Goal: Navigation & Orientation: Understand site structure

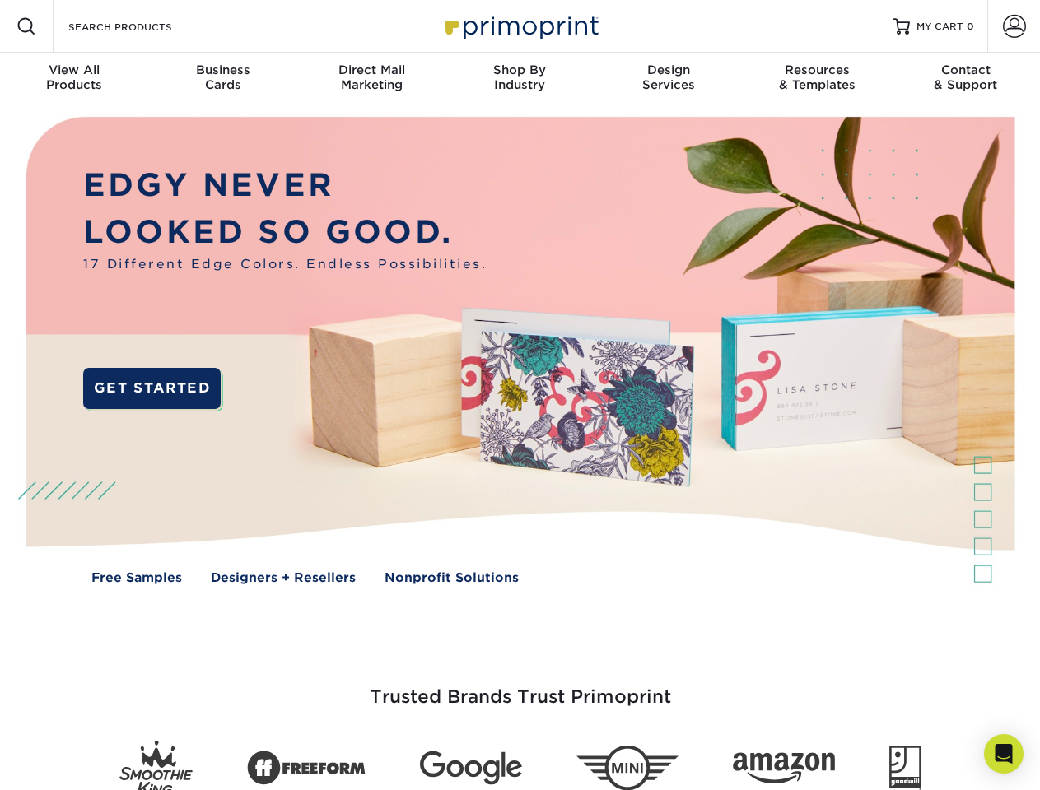
click at [519, 395] on img at bounding box center [519, 362] width 1029 height 514
click at [26, 26] on span at bounding box center [26, 26] width 20 height 20
click at [1013, 26] on span at bounding box center [1013, 26] width 23 height 23
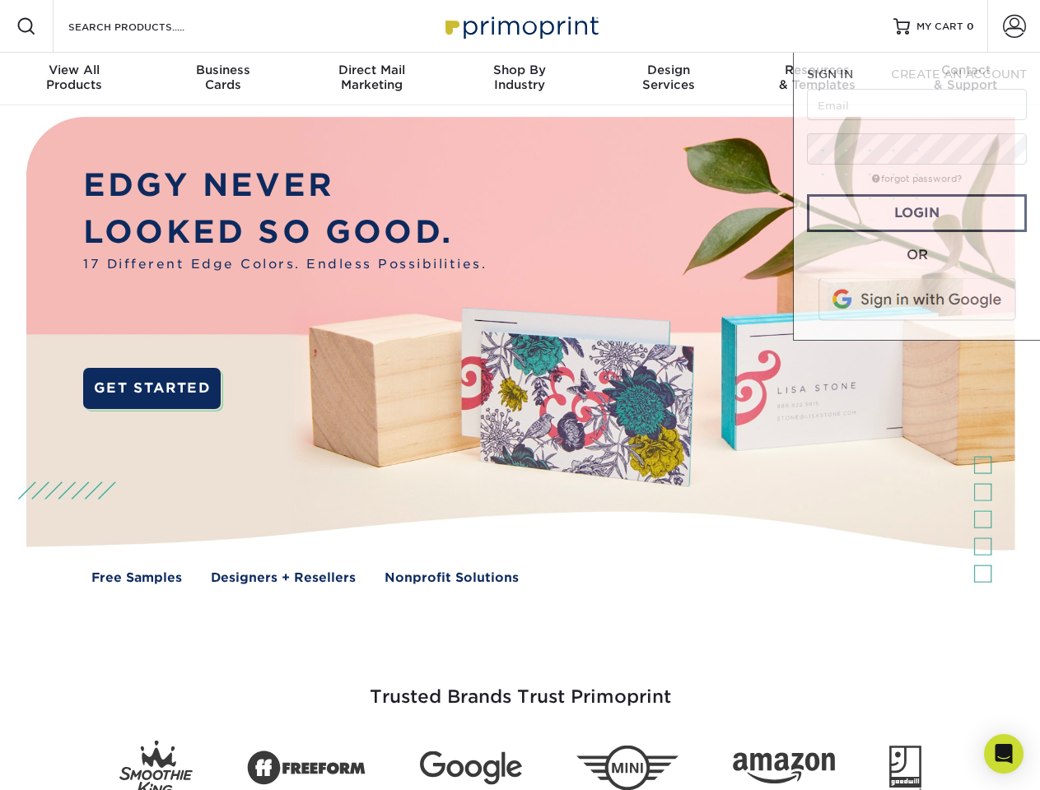
click at [74, 79] on div "View All Products" at bounding box center [74, 78] width 148 height 30
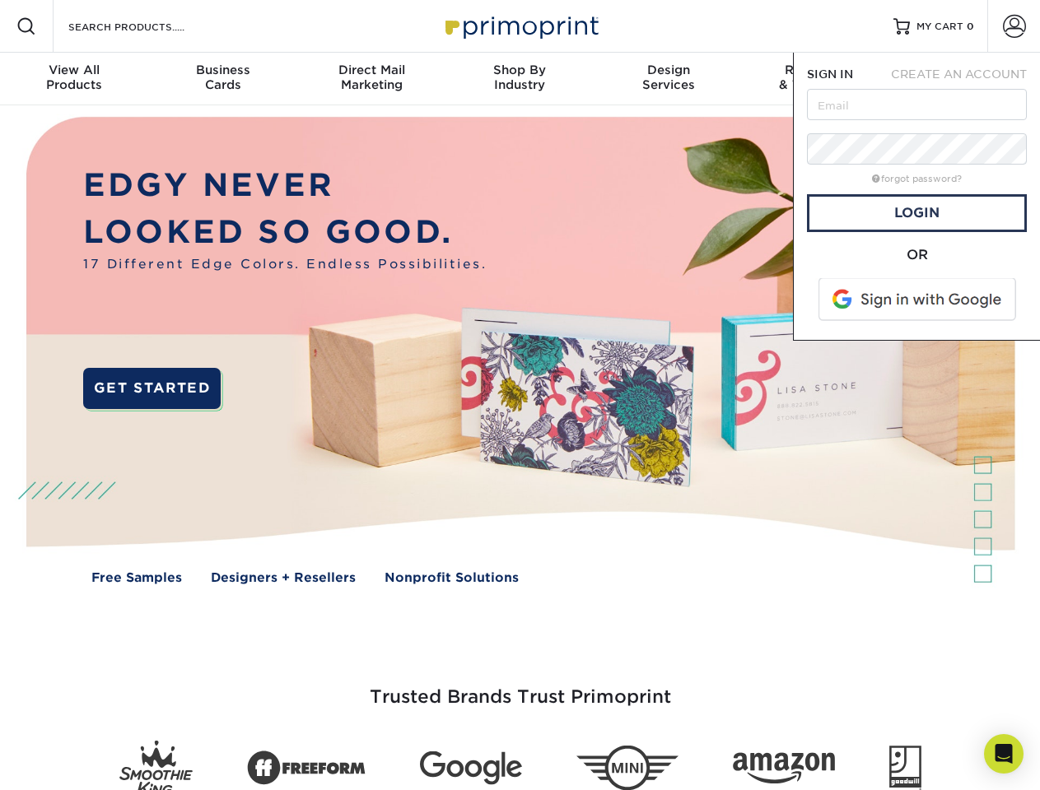
click at [222, 79] on div "Business Cards" at bounding box center [222, 78] width 148 height 30
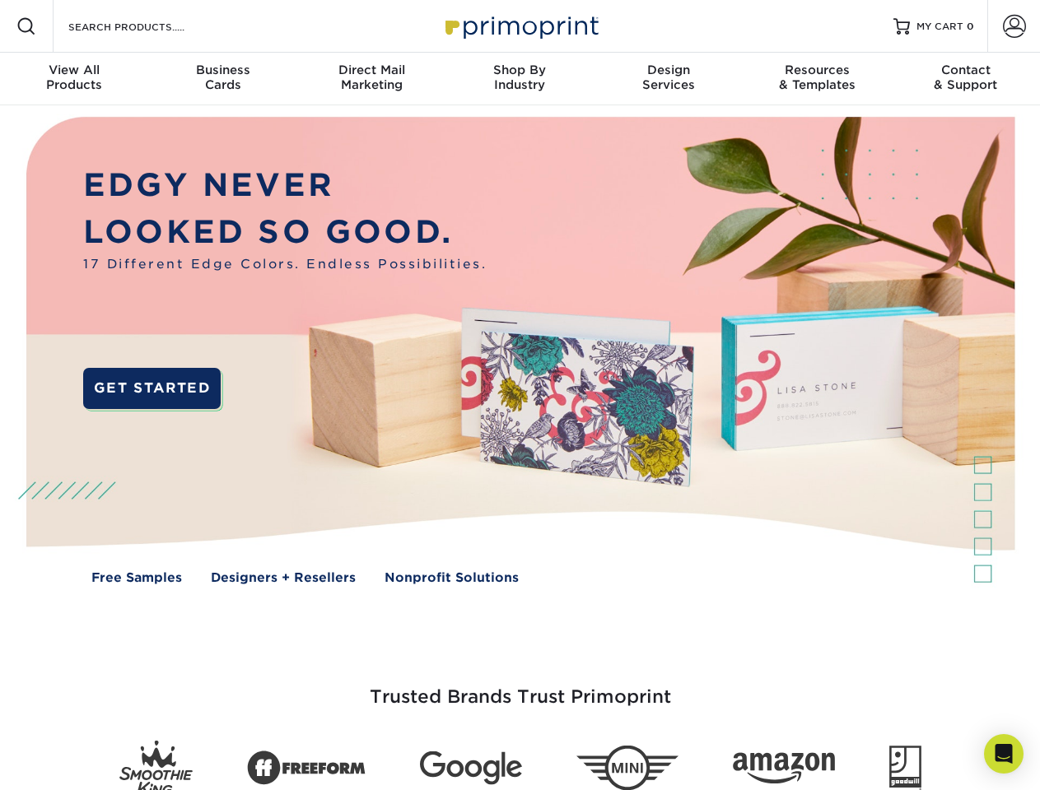
click at [371, 79] on div "Direct Mail Marketing" at bounding box center [371, 78] width 148 height 30
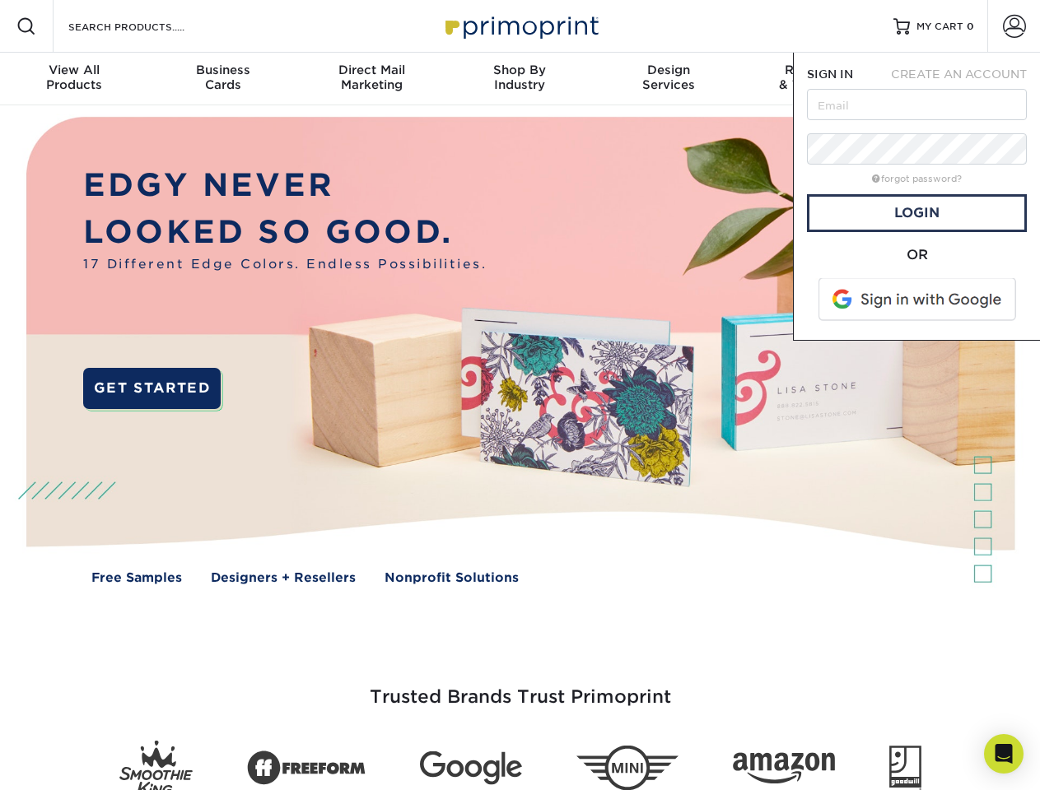
click at [519, 79] on div "Shop By Industry" at bounding box center [519, 78] width 148 height 30
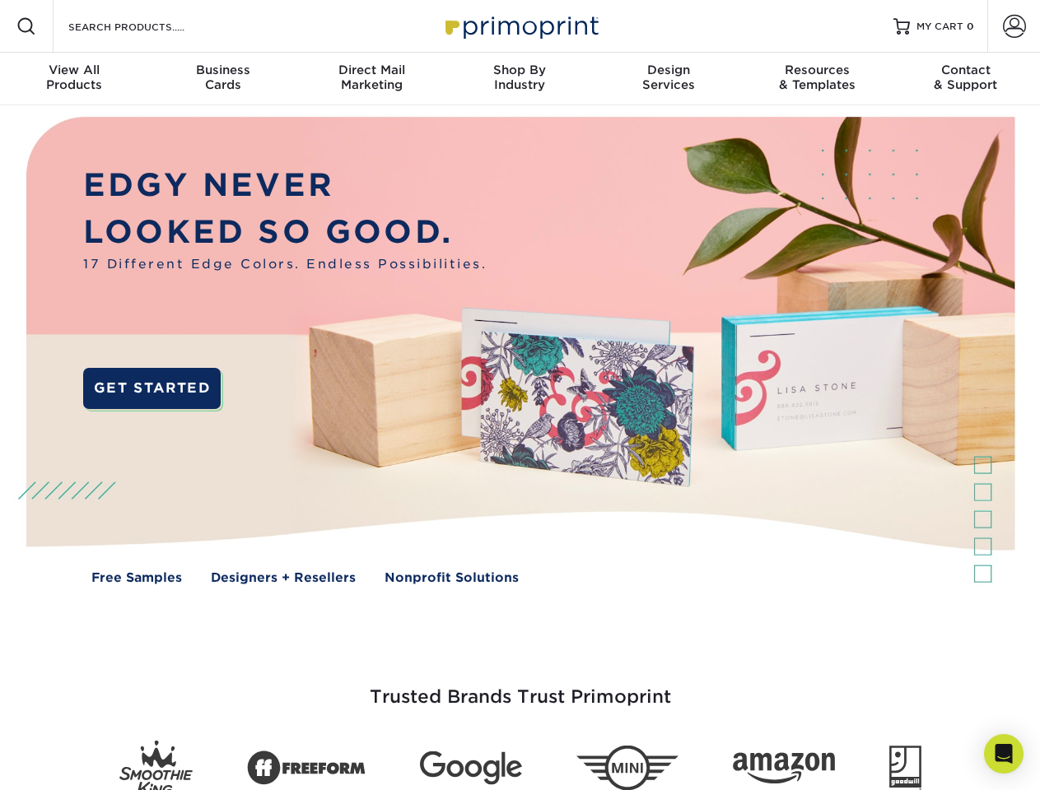
click at [668, 79] on div "Design Services" at bounding box center [668, 78] width 148 height 30
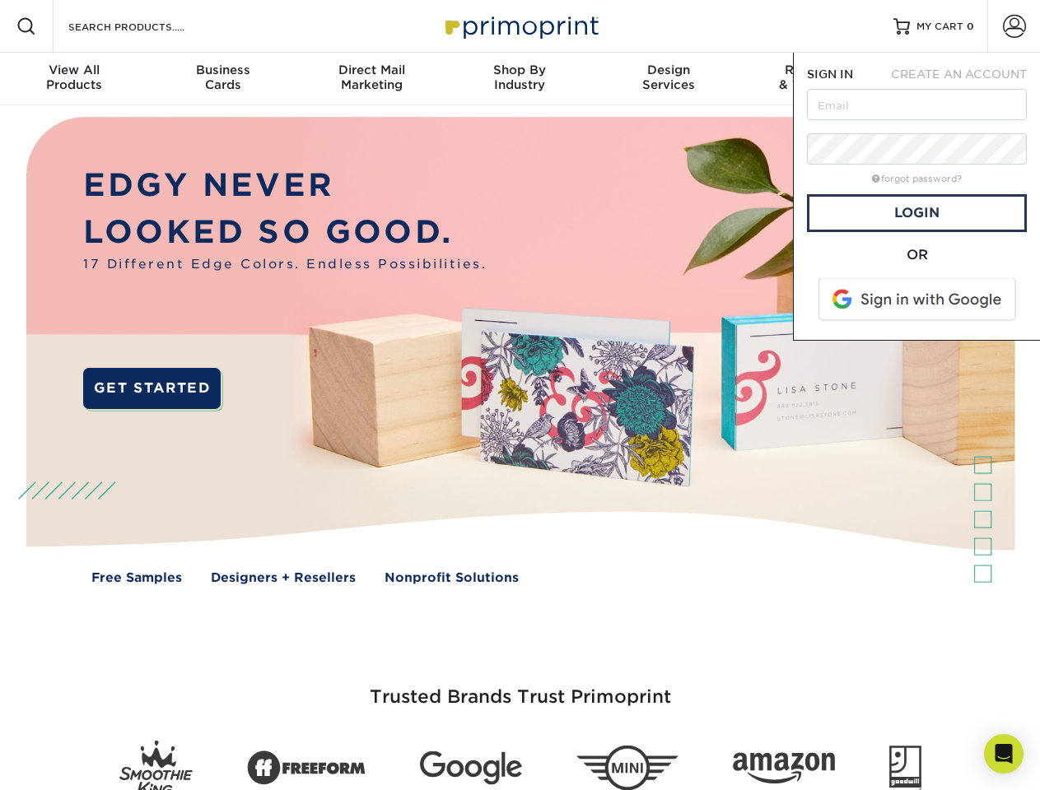
click at [816, 79] on span "SIGN IN" at bounding box center [830, 73] width 46 height 13
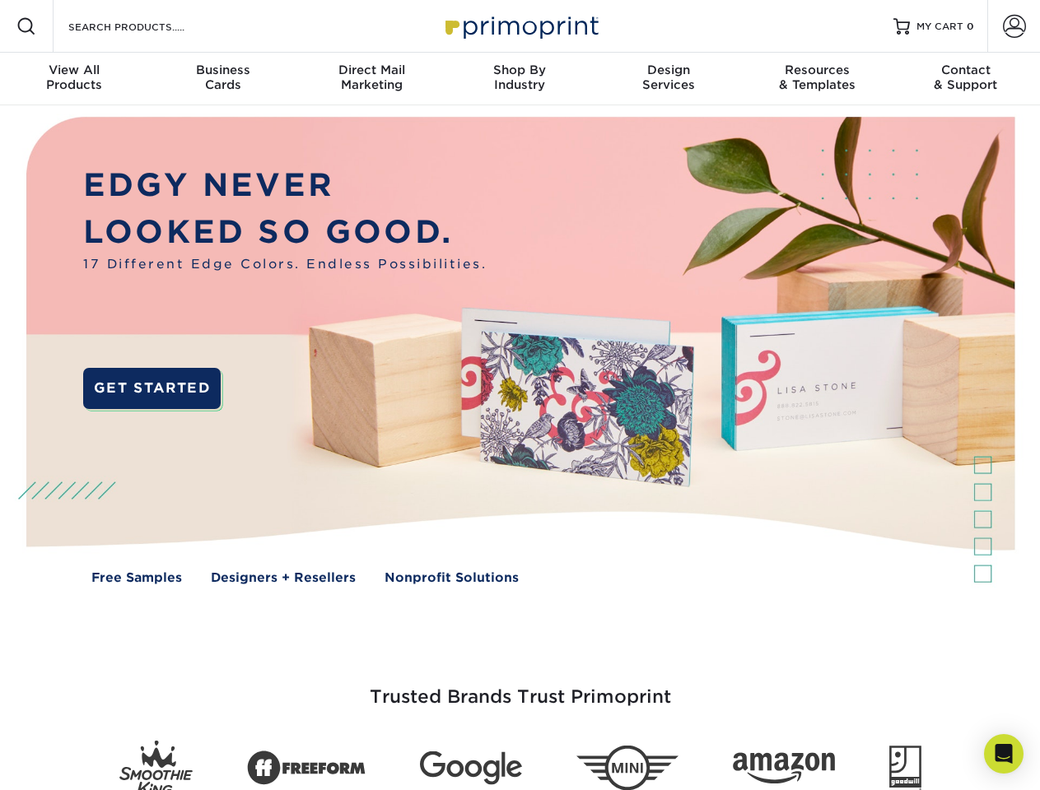
click at [965, 79] on div "Contact & Support" at bounding box center [965, 78] width 148 height 30
